Goal: Information Seeking & Learning: Learn about a topic

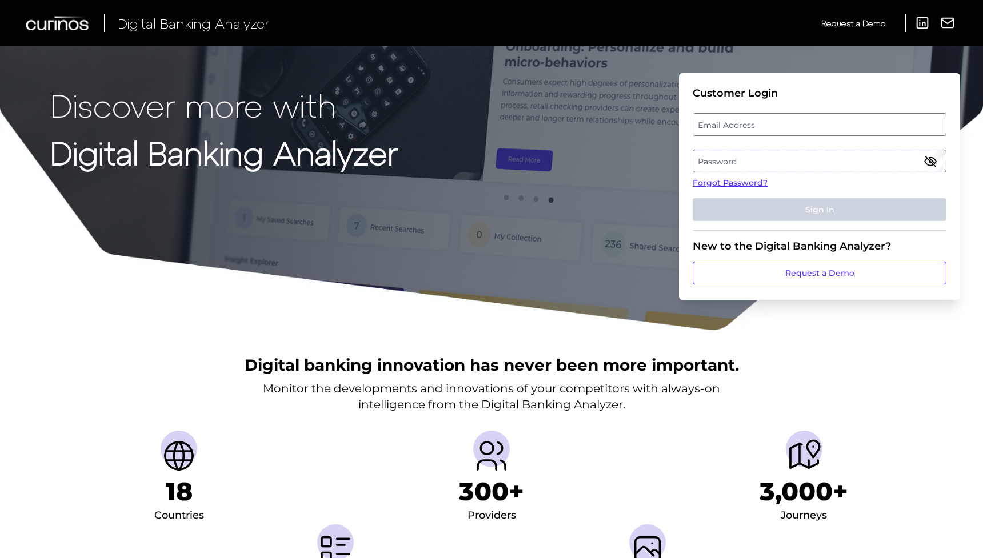
click at [878, 159] on label "Password" at bounding box center [819, 161] width 252 height 21
click at [789, 126] on label "Email Address" at bounding box center [819, 124] width 252 height 21
click at [789, 126] on input "email" at bounding box center [819, 124] width 254 height 23
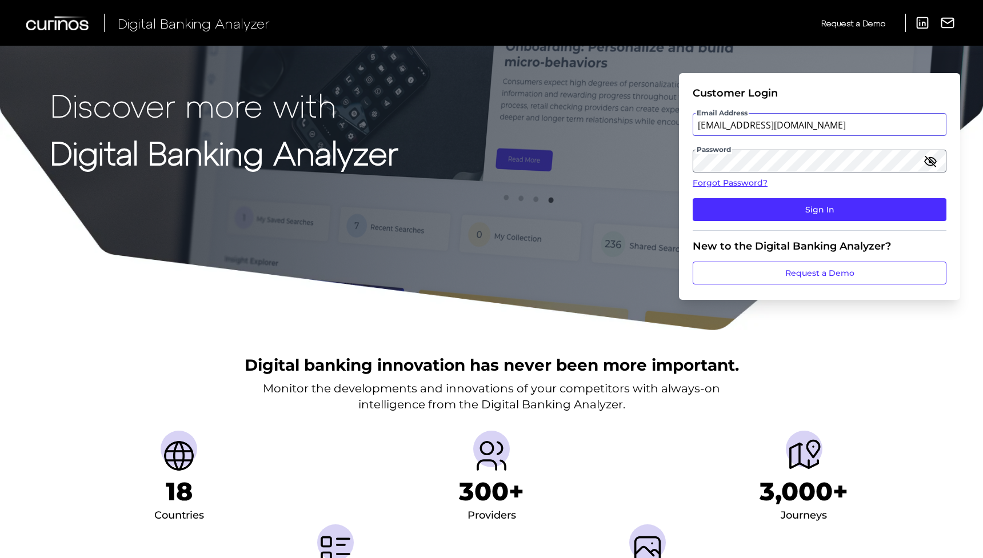
type input "[EMAIL_ADDRESS][DOMAIN_NAME]"
click at [819, 210] on button "Sign In" at bounding box center [819, 209] width 254 height 23
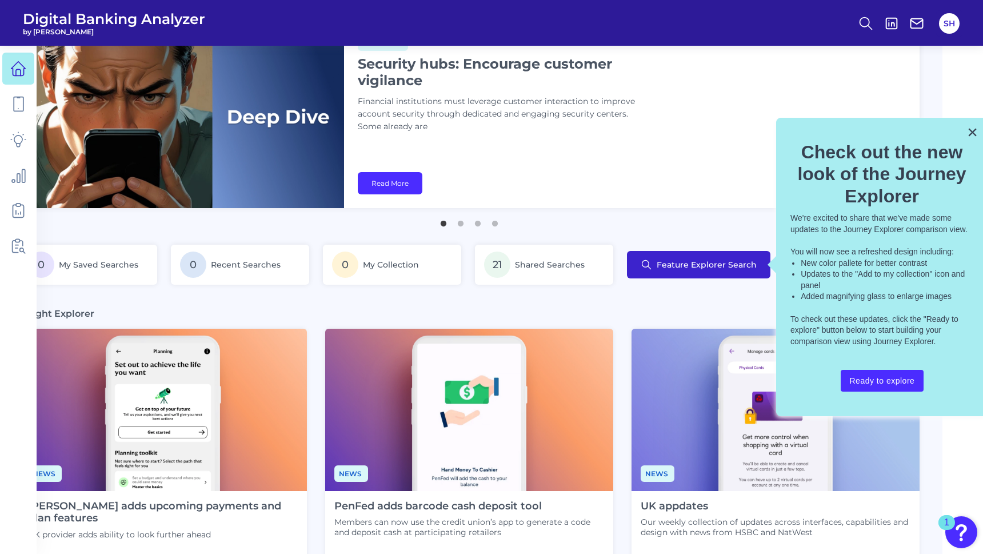
scroll to position [56, 41]
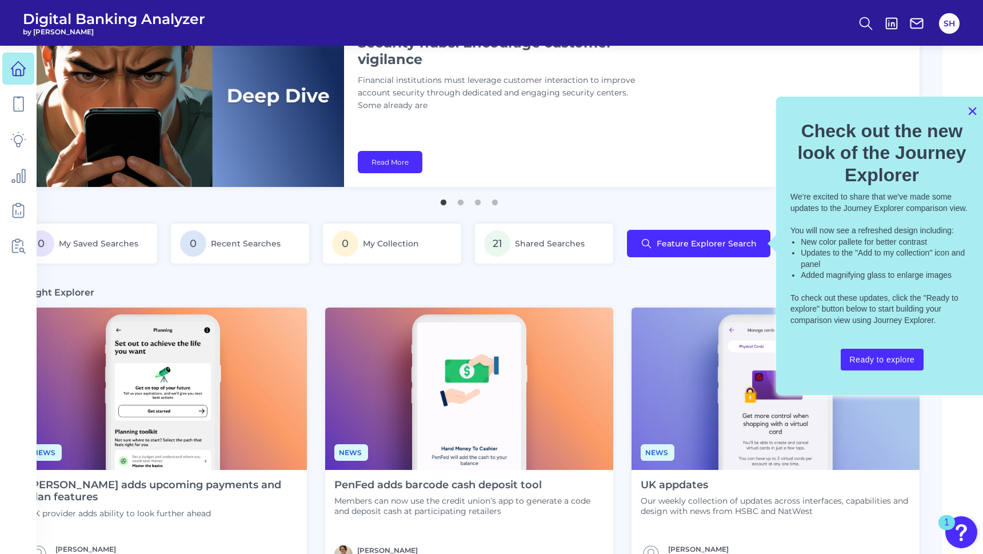
click at [972, 110] on button "×" at bounding box center [972, 111] width 11 height 18
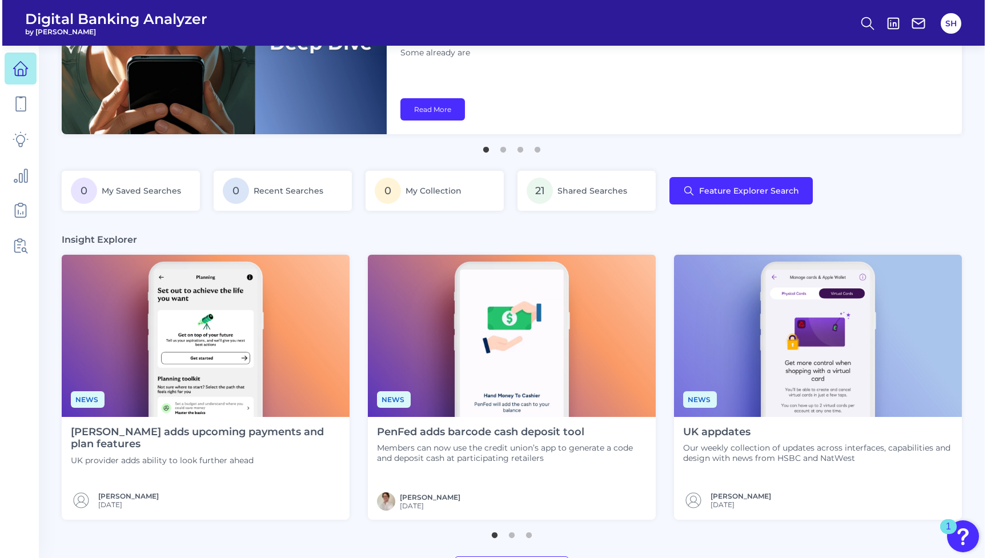
scroll to position [122, 0]
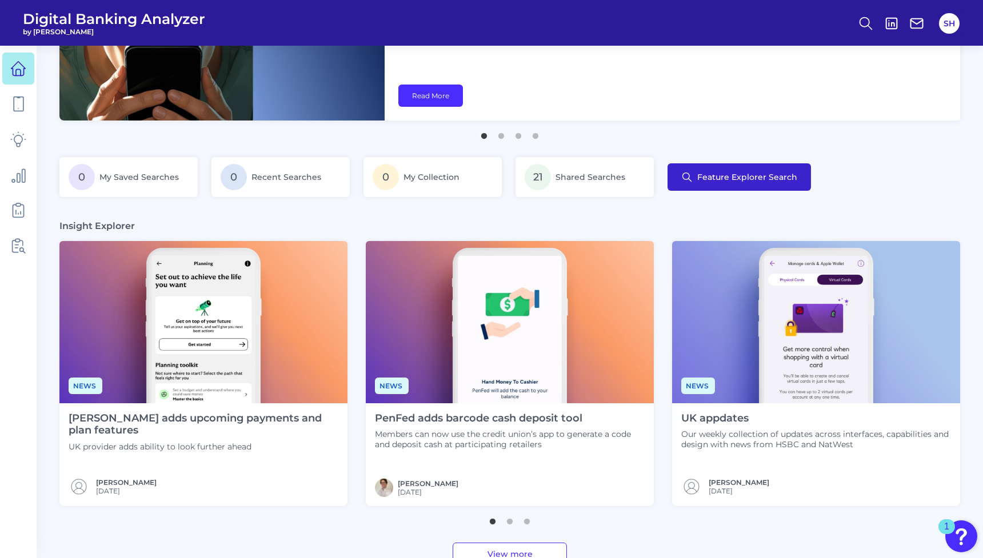
click at [780, 179] on span "Feature Explorer Search" at bounding box center [747, 177] width 100 height 9
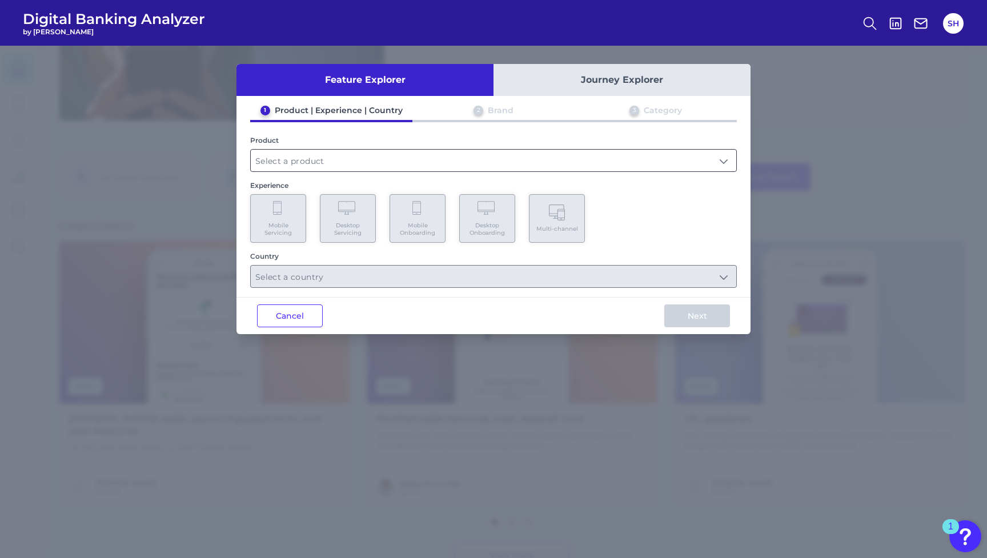
click at [552, 163] on input "text" at bounding box center [494, 161] width 486 height 22
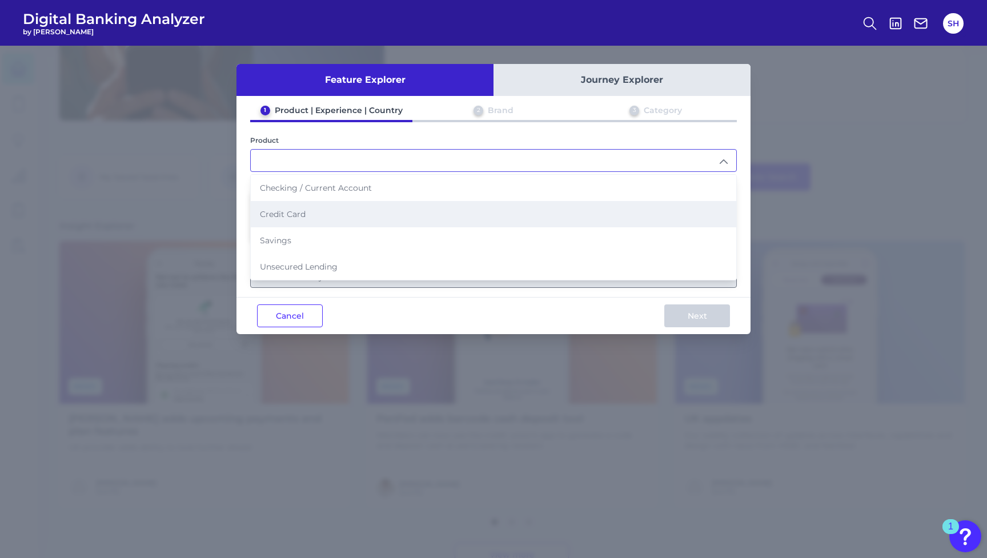
click at [506, 211] on li "Credit Card" at bounding box center [494, 214] width 486 height 26
type input "Credit Card"
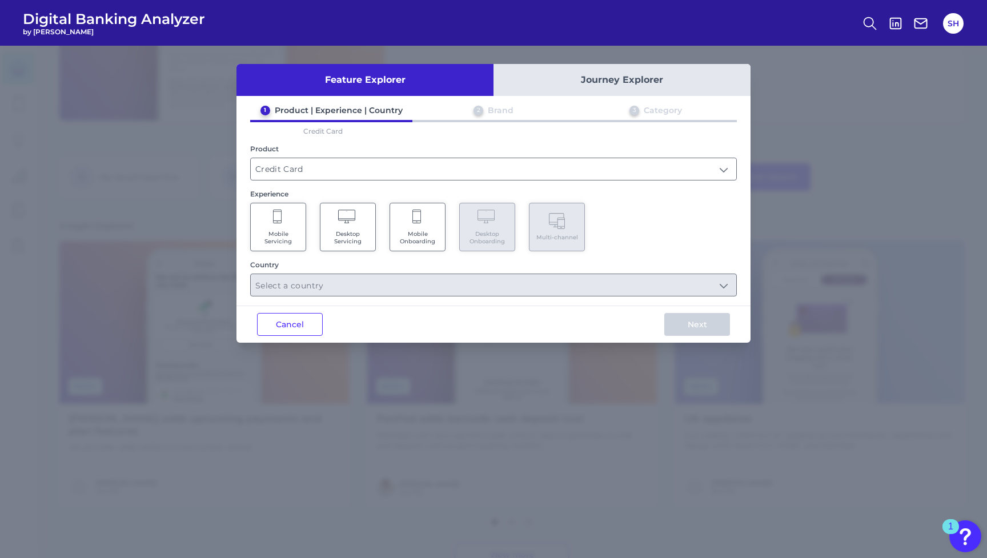
click at [285, 229] on Servicing "Mobile Servicing" at bounding box center [278, 227] width 56 height 49
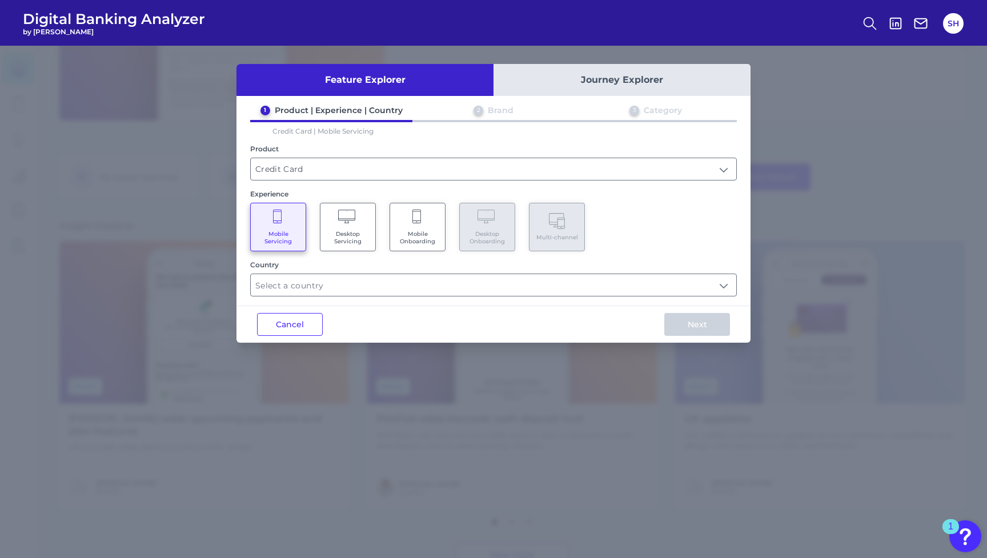
click at [395, 228] on Onboarding "Mobile Onboarding" at bounding box center [418, 227] width 56 height 49
click at [294, 234] on span "Mobile Servicing" at bounding box center [277, 237] width 43 height 15
click at [295, 290] on input "text" at bounding box center [494, 285] width 486 height 22
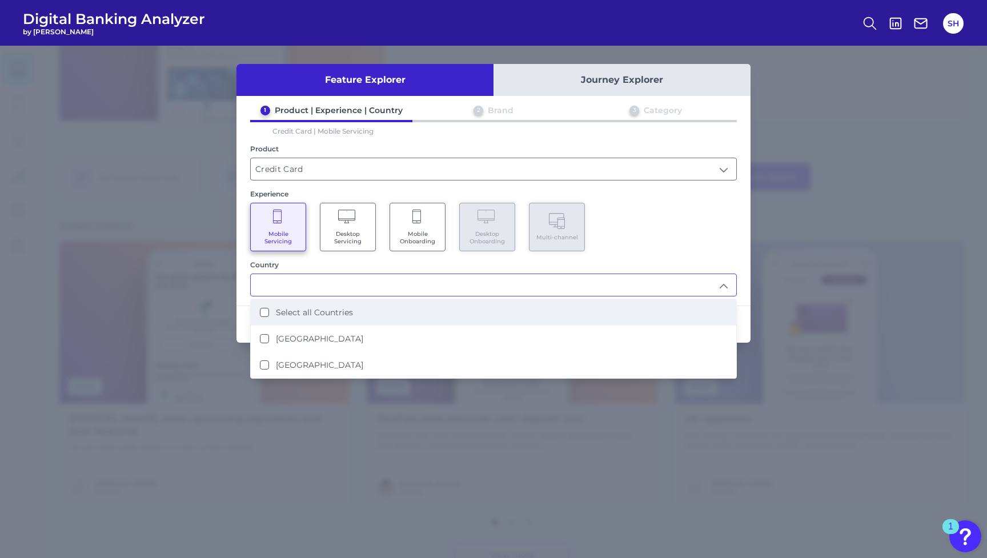
click at [315, 319] on li "Select all Countries" at bounding box center [494, 312] width 486 height 26
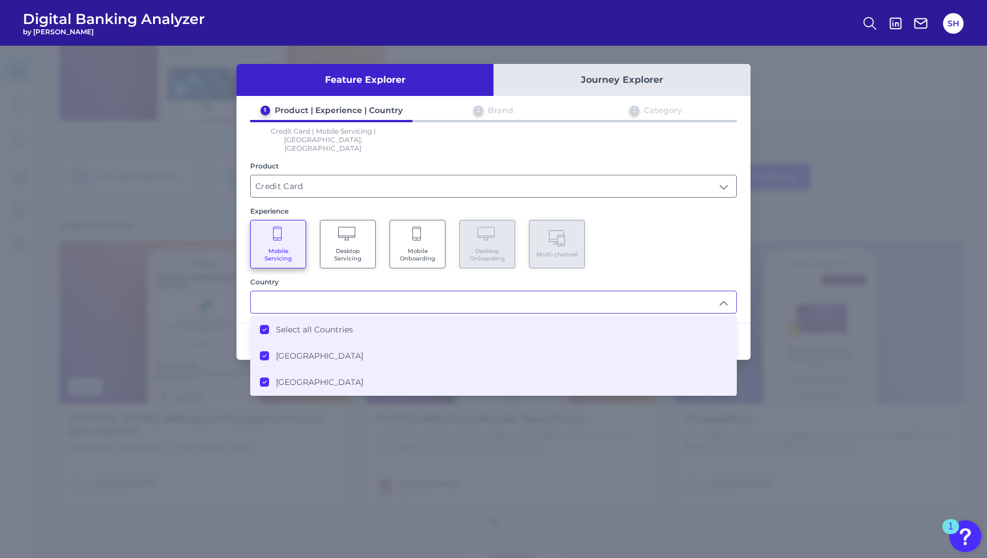
type input "Select all Countries"
click at [411, 316] on li "Select all Countries" at bounding box center [494, 329] width 486 height 26
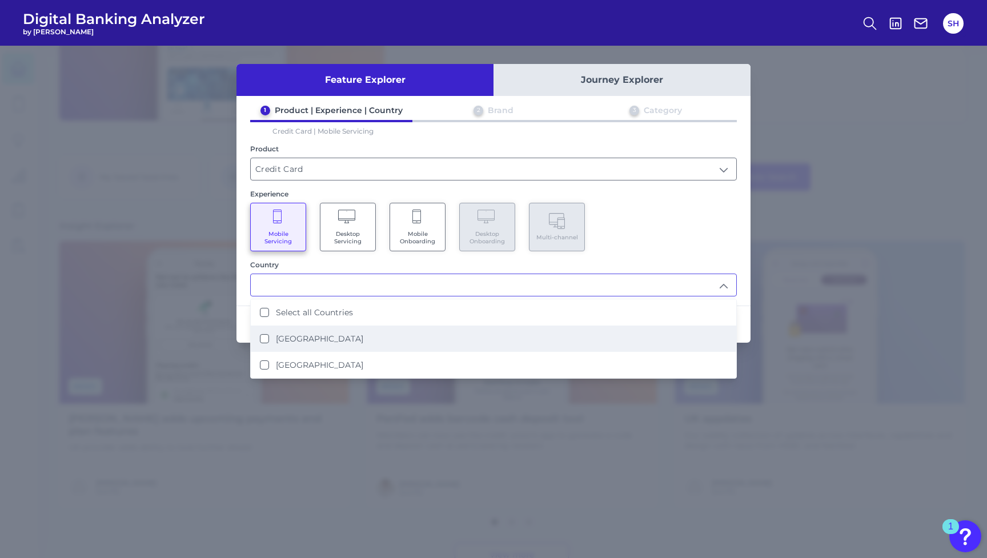
click at [346, 335] on li "[GEOGRAPHIC_DATA]" at bounding box center [494, 339] width 486 height 26
type input "[GEOGRAPHIC_DATA]"
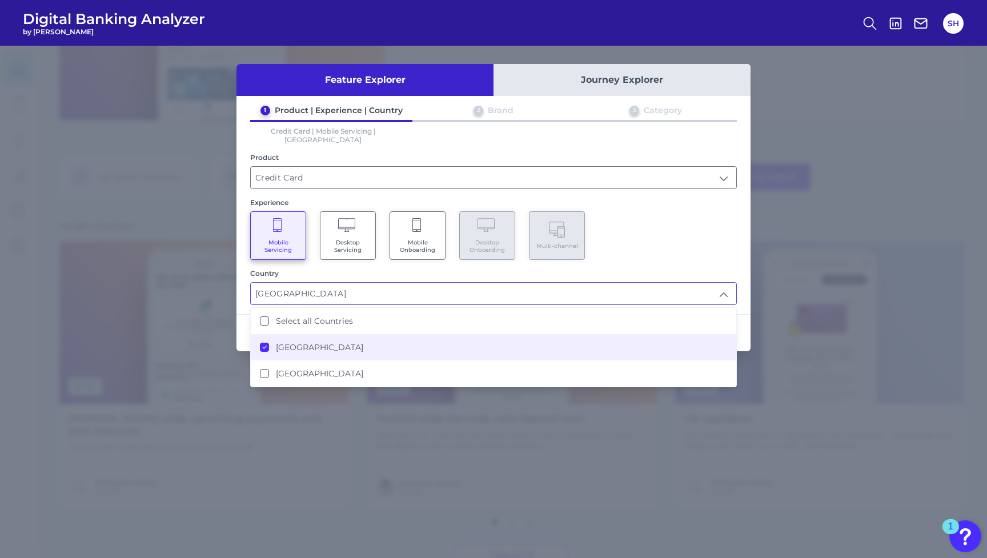
click at [380, 269] on div "Country" at bounding box center [493, 273] width 487 height 9
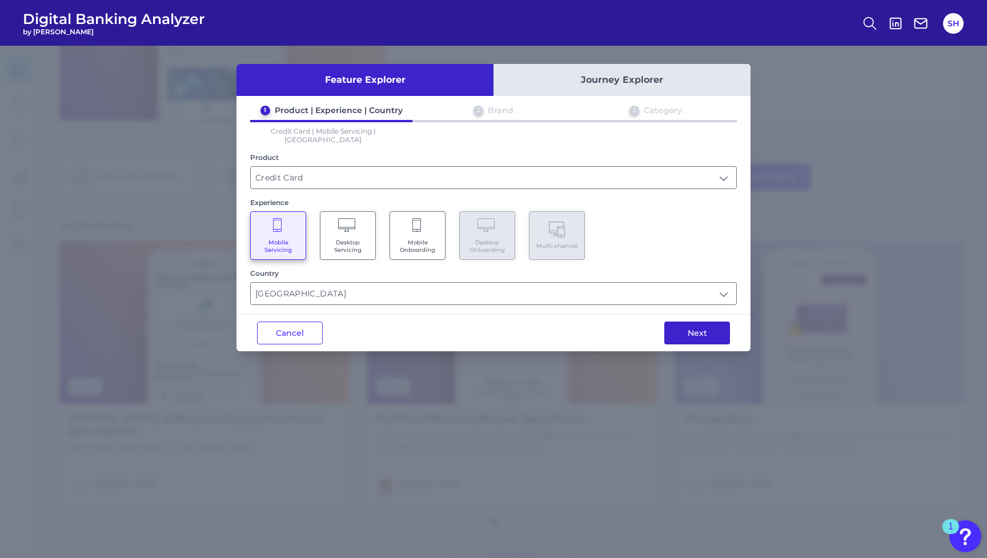
click at [674, 324] on button "Next" at bounding box center [697, 333] width 66 height 23
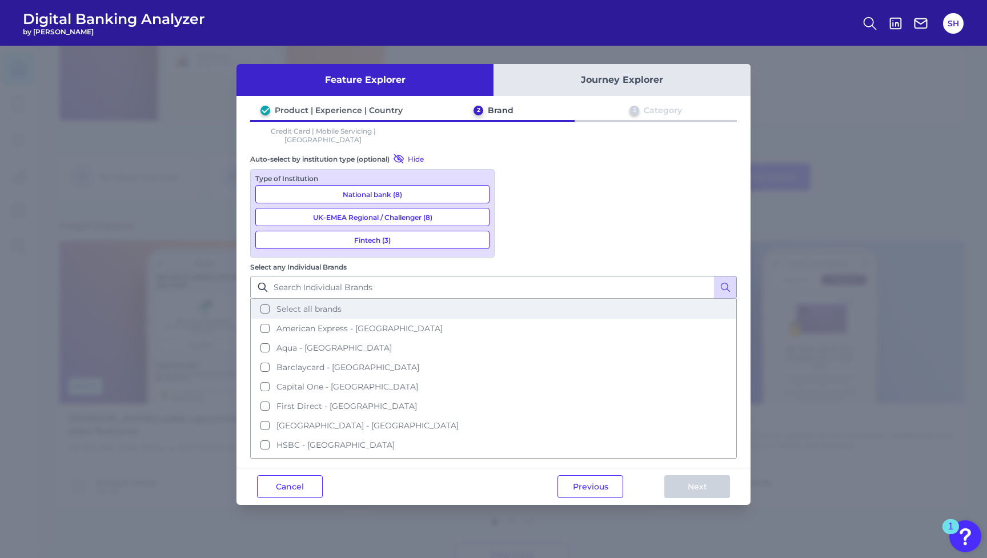
click at [342, 304] on span "Select all brands" at bounding box center [308, 309] width 65 height 10
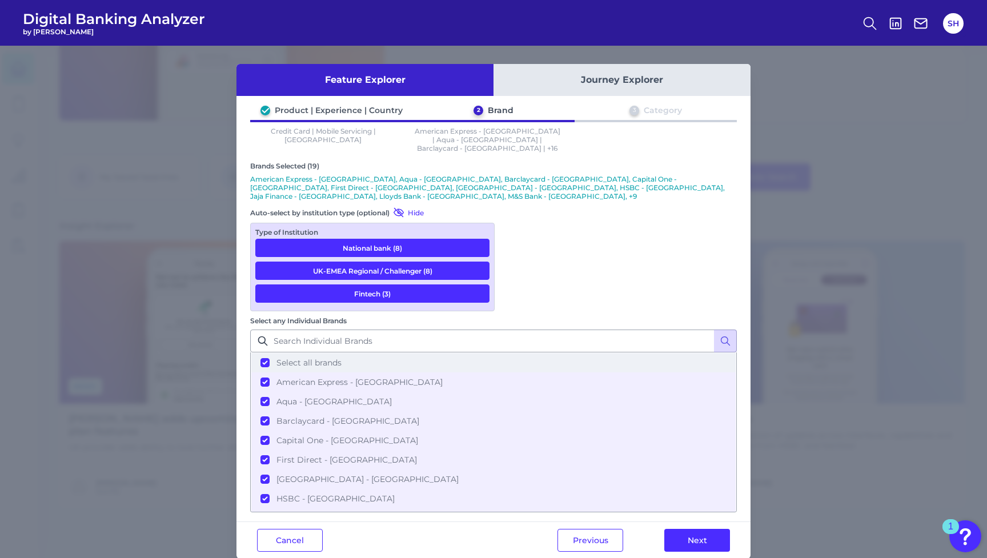
scroll to position [0, 0]
click at [342, 358] on span "Select all brands" at bounding box center [308, 363] width 65 height 10
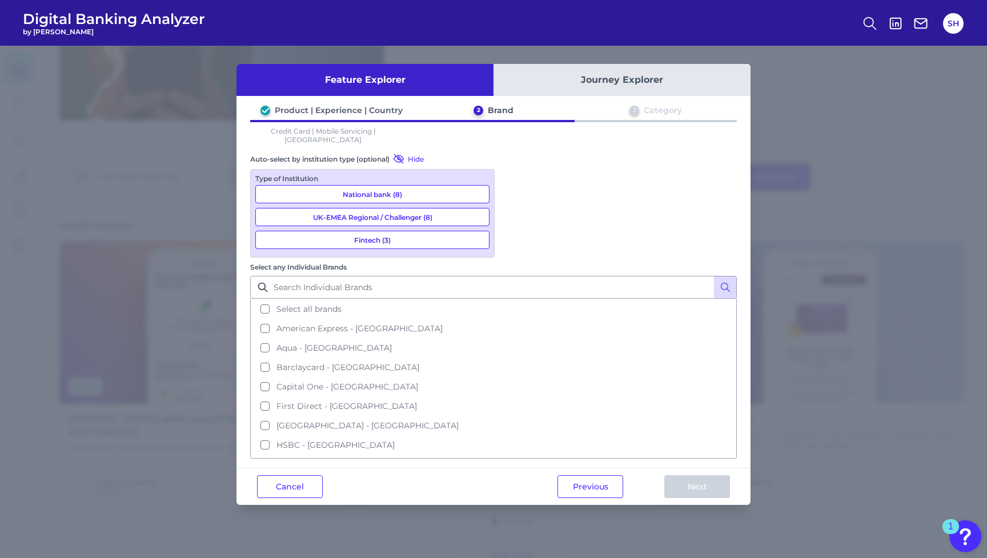
click at [468, 208] on button "UK-EMEA Regional / Challenger (8)" at bounding box center [372, 217] width 234 height 18
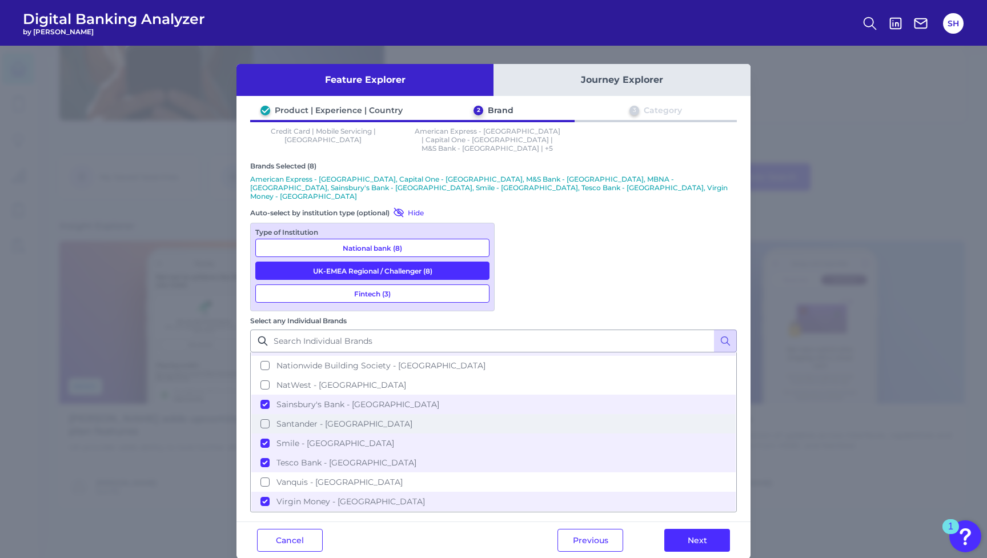
scroll to position [230, 0]
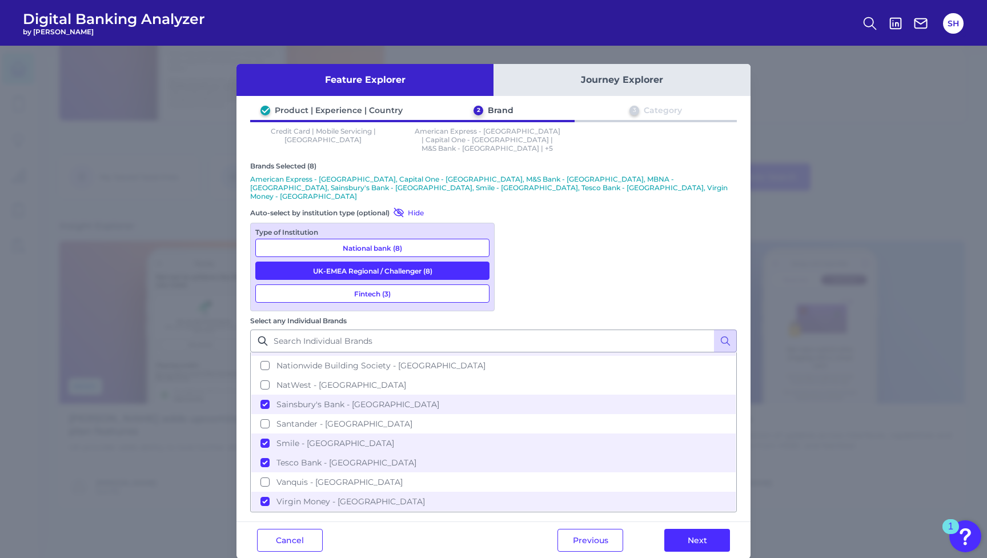
click at [430, 262] on button "UK-EMEA Regional / Challenger (8)" at bounding box center [372, 271] width 234 height 18
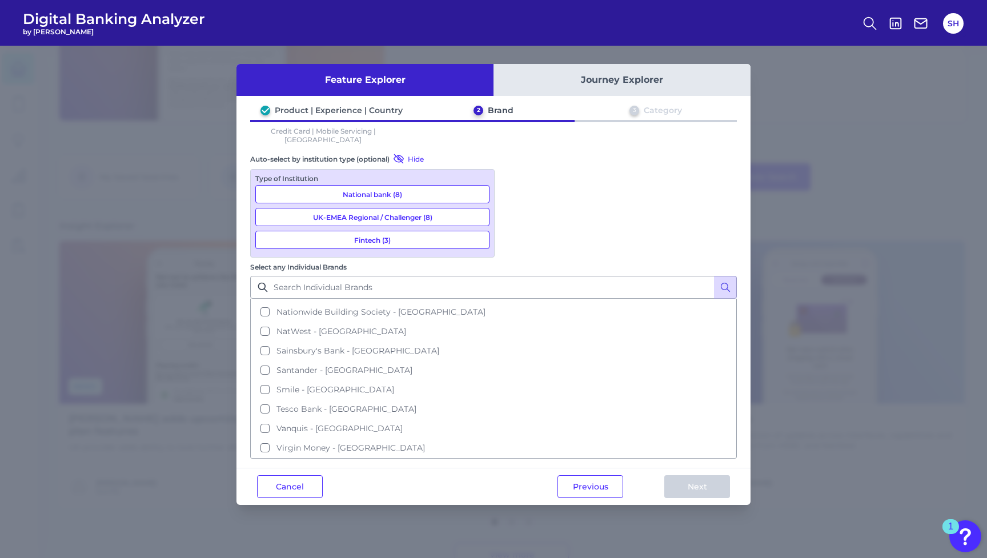
click at [424, 231] on button "Fintech (3)" at bounding box center [372, 240] width 234 height 18
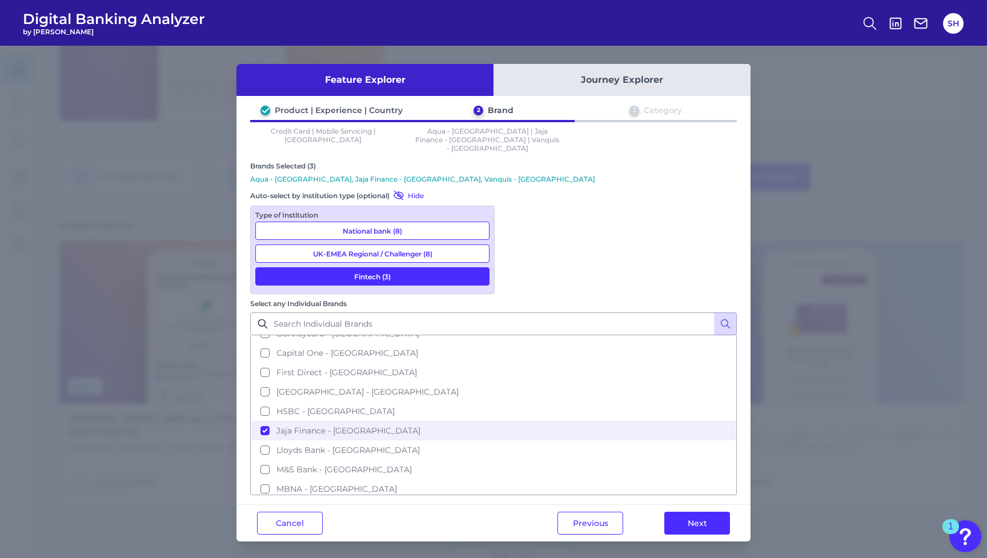
scroll to position [82, 0]
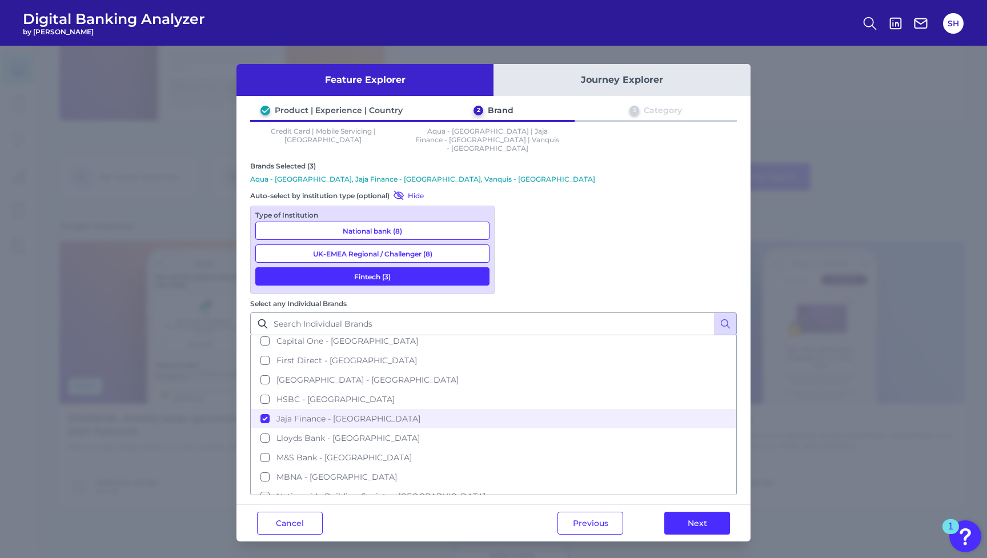
click at [451, 222] on button "National bank (8)" at bounding box center [372, 231] width 234 height 18
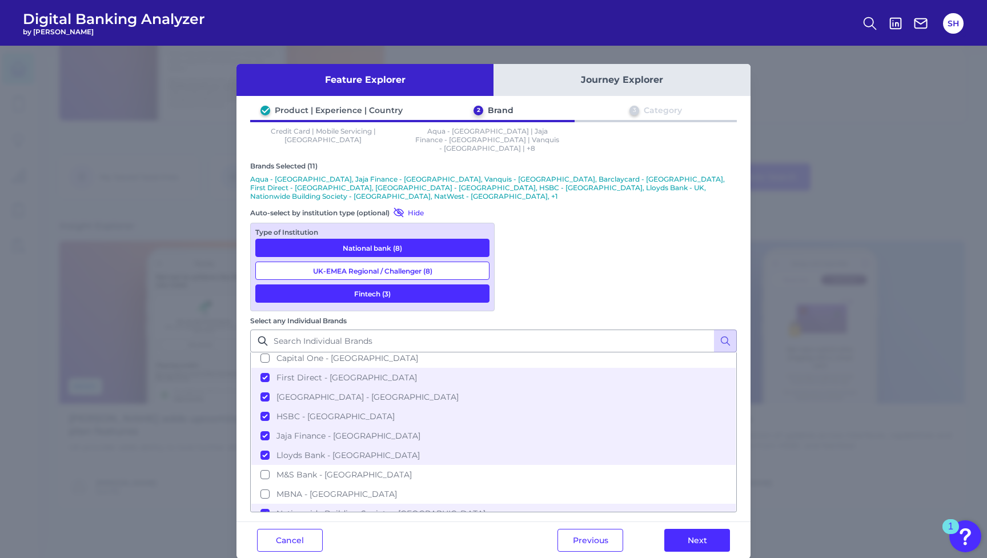
click at [460, 284] on button "Fintech (3)" at bounding box center [372, 293] width 234 height 18
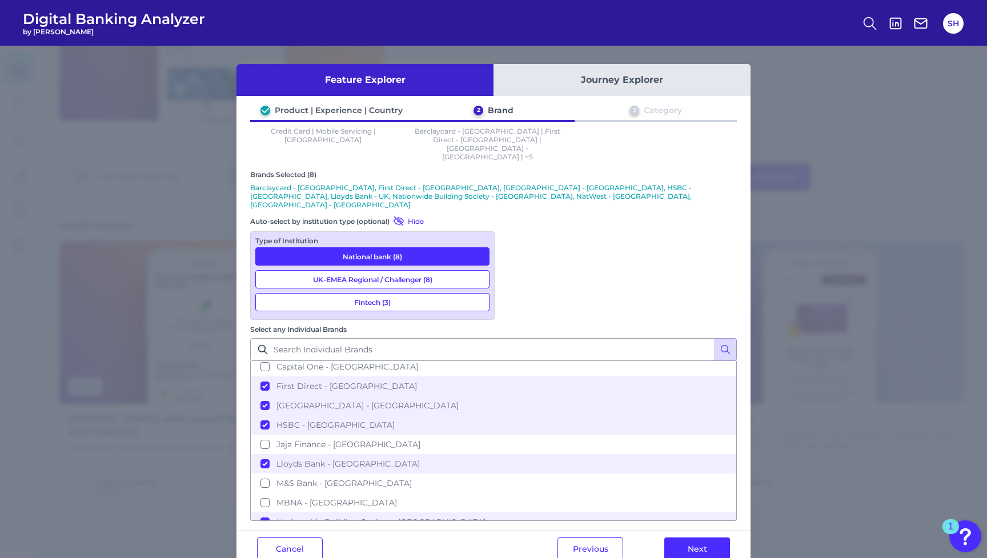
click at [460, 293] on button "Fintech (3)" at bounding box center [372, 302] width 234 height 18
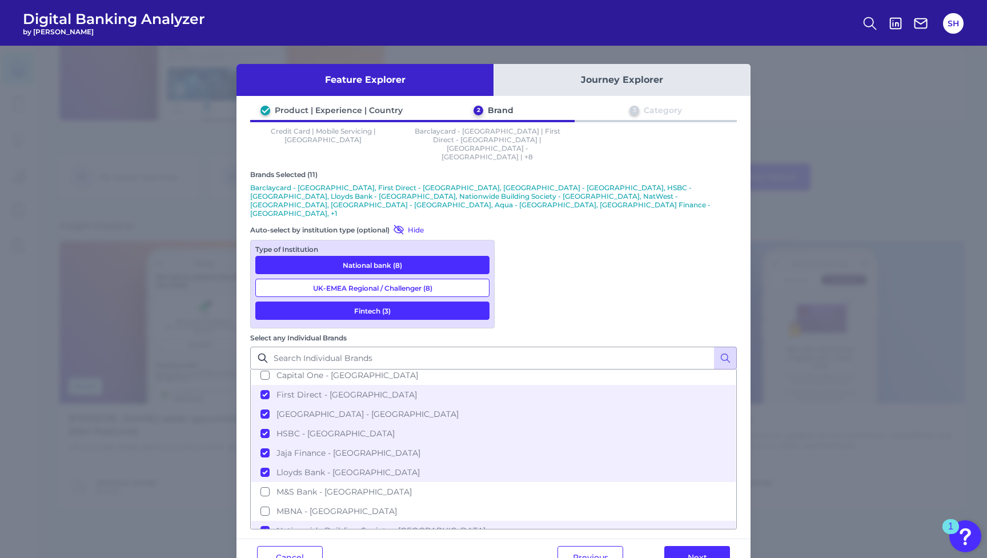
click at [460, 302] on button "Fintech (3)" at bounding box center [372, 311] width 234 height 18
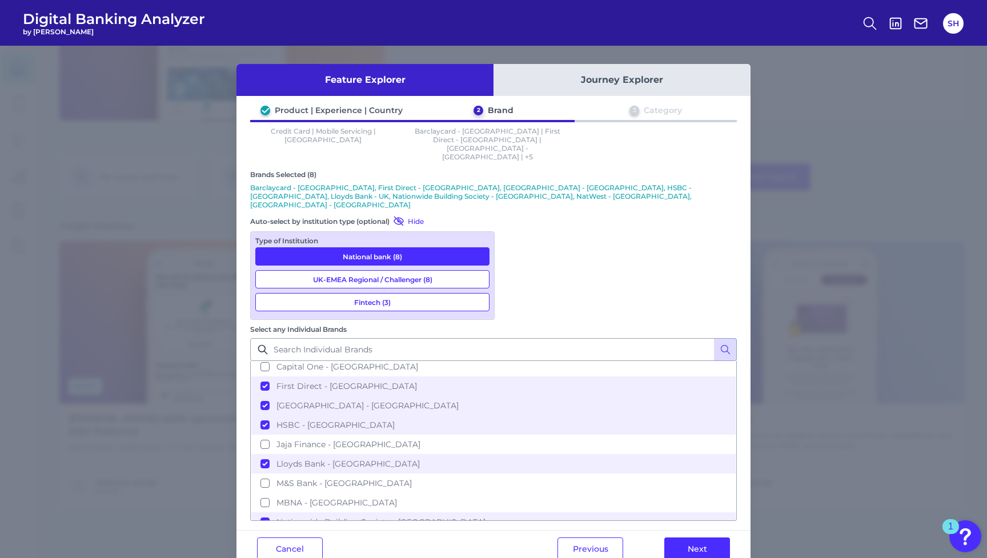
click at [460, 293] on button "Fintech (3)" at bounding box center [372, 302] width 234 height 18
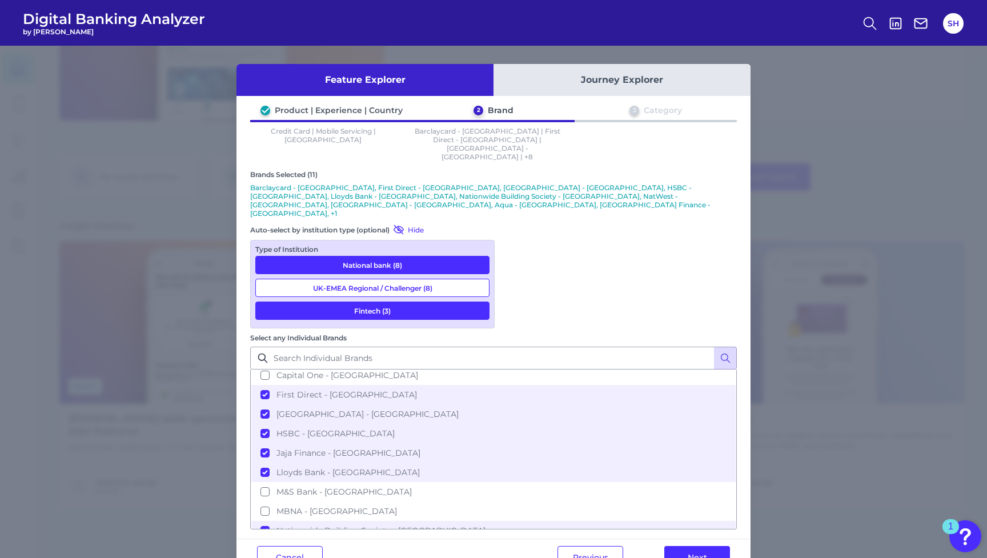
click at [460, 302] on button "Fintech (3)" at bounding box center [372, 311] width 234 height 18
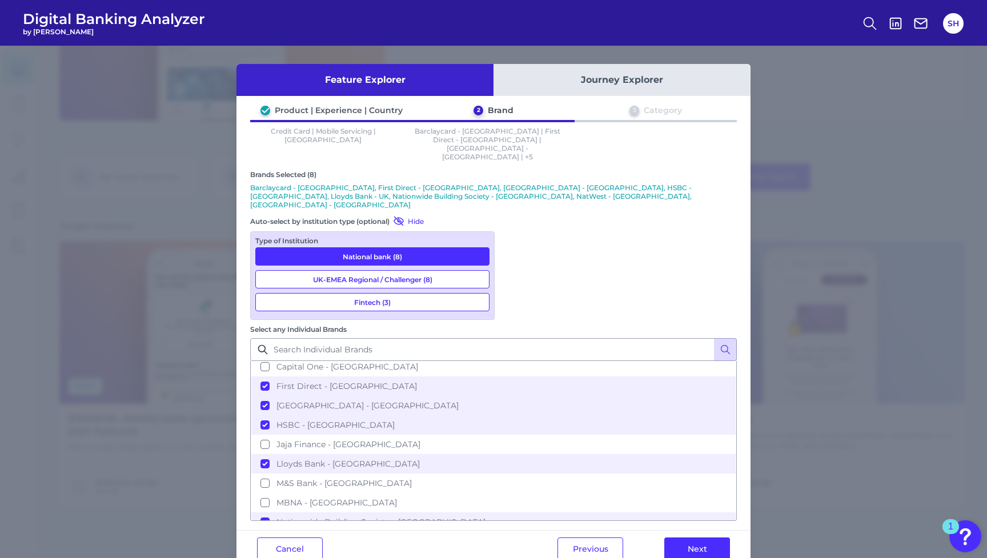
click at [460, 293] on button "Fintech (3)" at bounding box center [372, 302] width 234 height 18
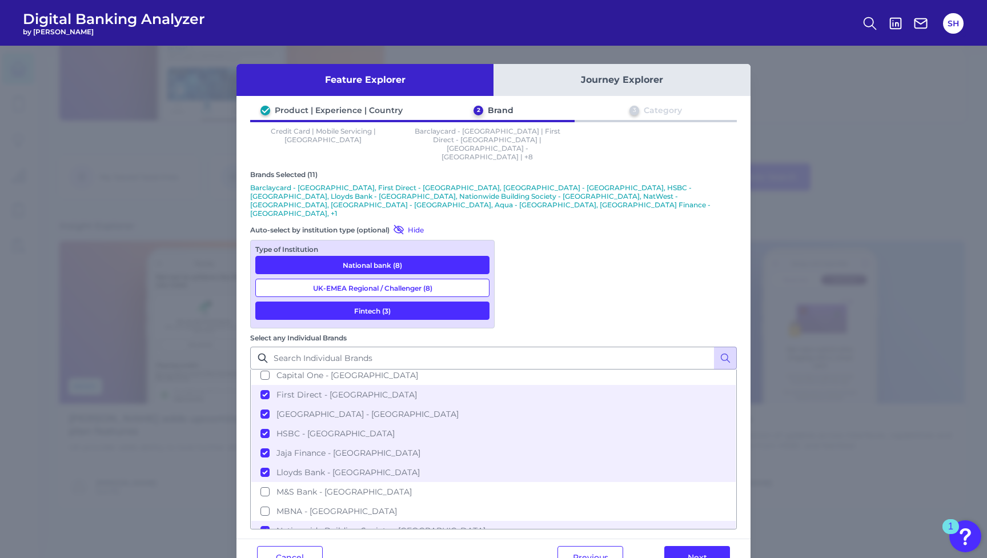
click at [462, 302] on button "Fintech (3)" at bounding box center [372, 311] width 234 height 18
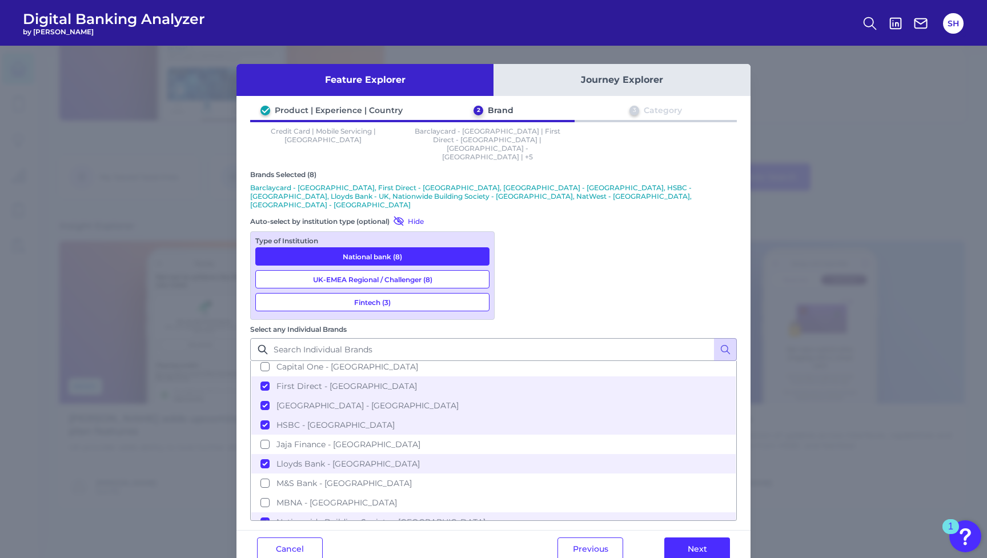
click at [462, 293] on button "Fintech (3)" at bounding box center [372, 302] width 234 height 18
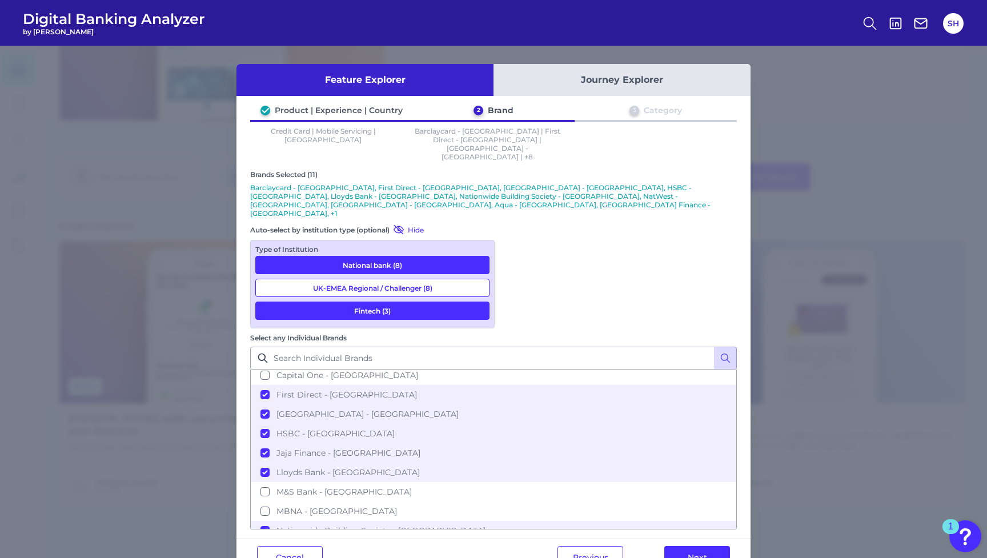
click at [462, 302] on button "Fintech (3)" at bounding box center [372, 311] width 234 height 18
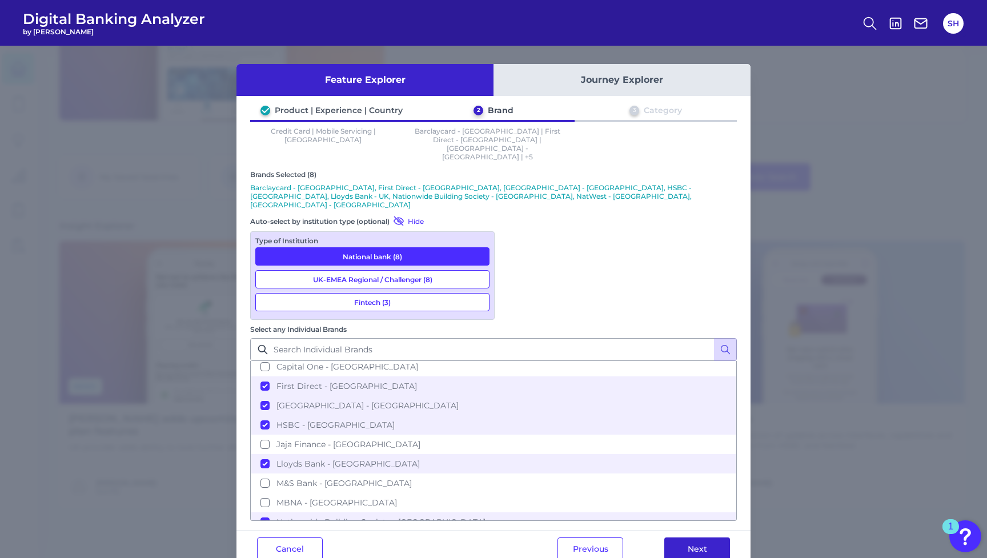
click at [707, 538] on button "Next" at bounding box center [697, 549] width 66 height 23
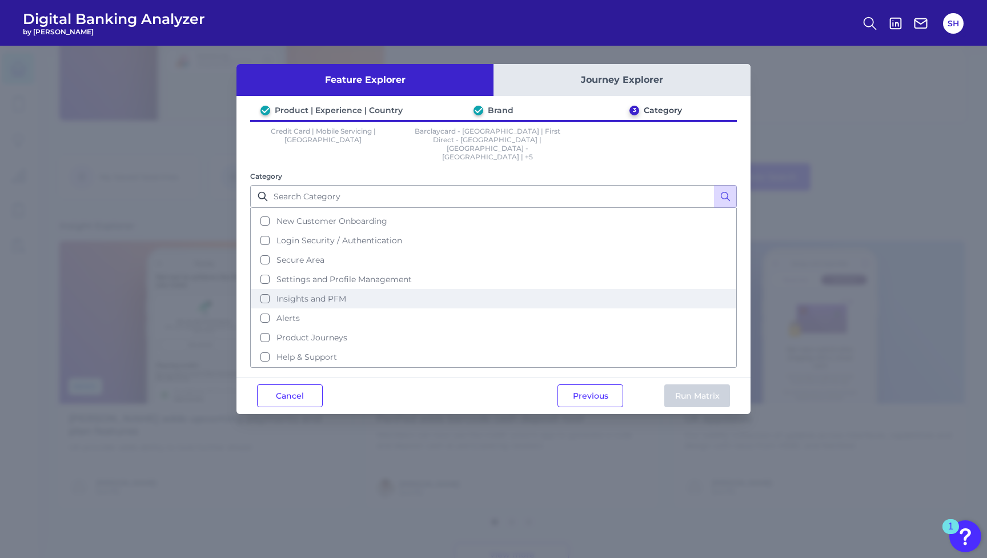
scroll to position [55, 0]
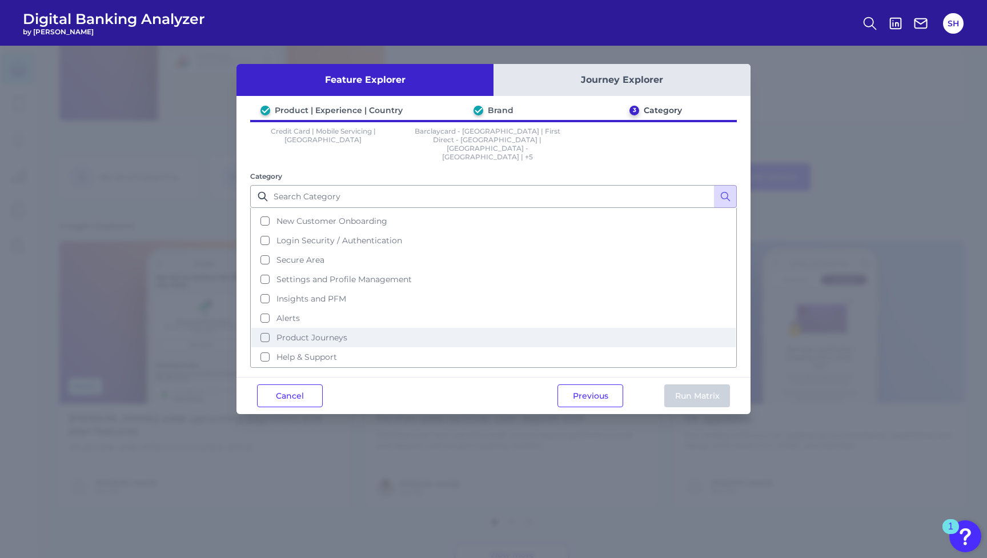
click at [268, 328] on button "Product Journeys" at bounding box center [493, 337] width 484 height 19
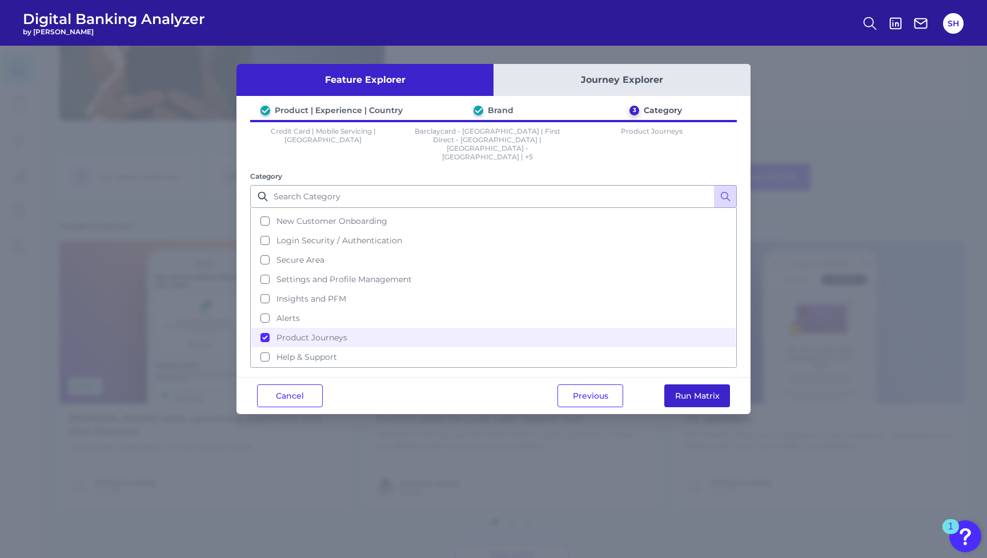
click at [683, 384] on button "Run Matrix" at bounding box center [697, 395] width 66 height 23
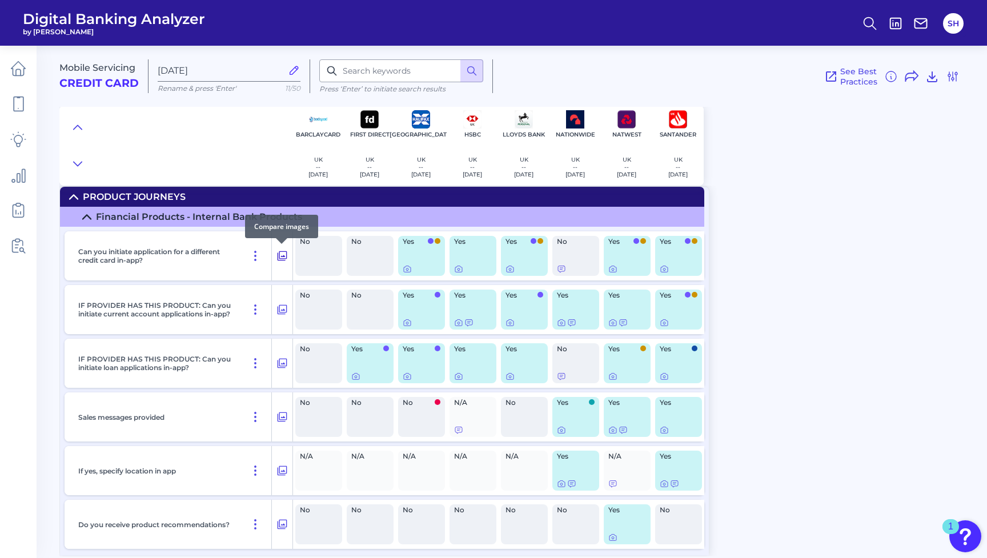
click at [285, 254] on icon at bounding box center [281, 256] width 11 height 14
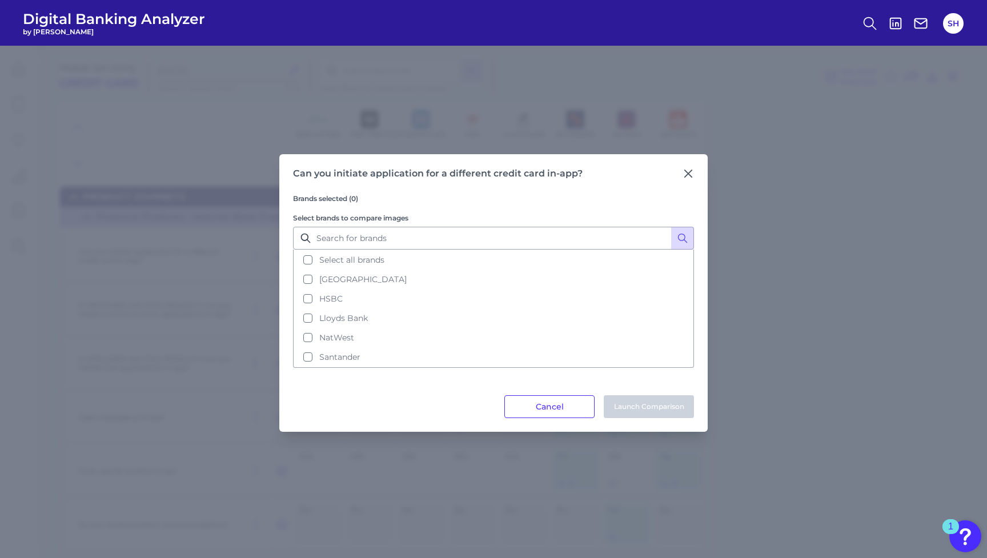
click at [694, 174] on div "Can you initiate application for a different credit card in-app? Brands selecte…" at bounding box center [493, 293] width 428 height 278
click at [685, 173] on icon at bounding box center [688, 173] width 11 height 11
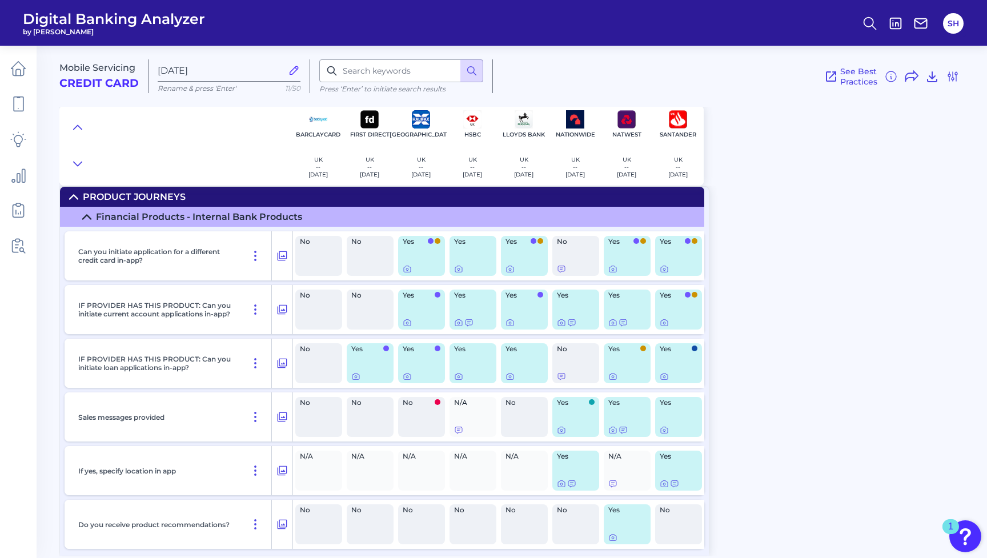
click at [312, 1] on header "Digital Banking Analyzer by Curinos SH" at bounding box center [493, 23] width 987 height 46
